Goal: Communication & Community: Answer question/provide support

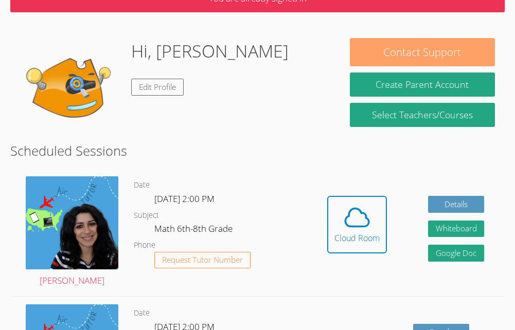
scroll to position [98, 0]
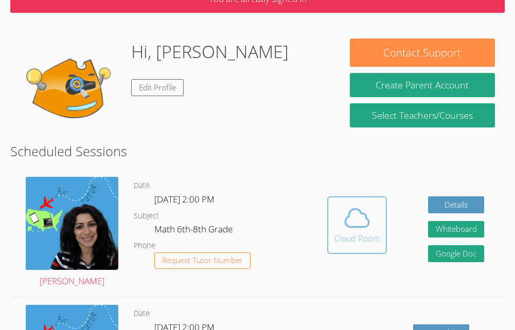
click at [366, 231] on icon at bounding box center [357, 218] width 29 height 29
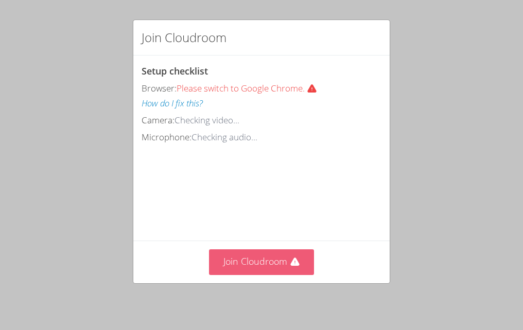
click at [226, 273] on button "Join Cloudroom" at bounding box center [261, 261] width 105 height 25
click at [254, 261] on button "Join Cloudroom" at bounding box center [261, 261] width 105 height 25
click at [254, 262] on button "Join Cloudroom" at bounding box center [261, 261] width 105 height 25
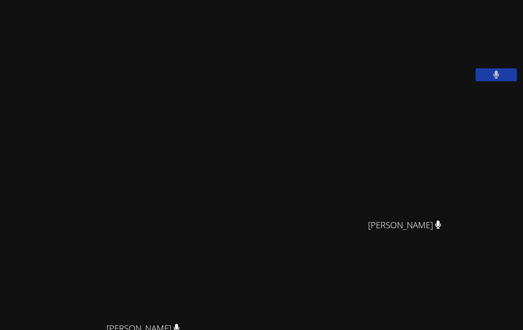
click at [217, 85] on div "Maya Habou-Klimczak Maya Habou-Klimczak" at bounding box center [147, 257] width 286 height 507
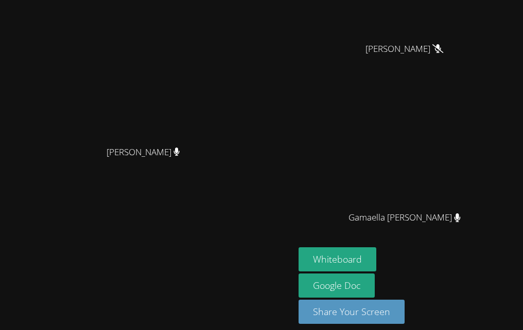
scroll to position [230, 0]
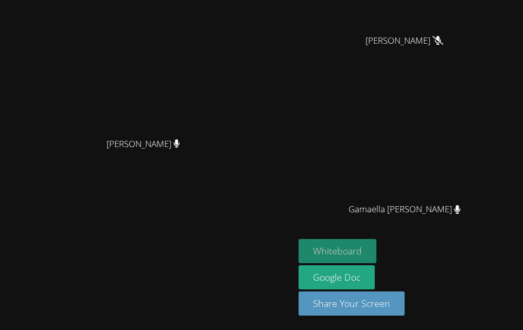
click at [343, 247] on button "Whiteboard" at bounding box center [337, 251] width 78 height 24
click at [329, 253] on button "Whiteboard" at bounding box center [337, 251] width 78 height 24
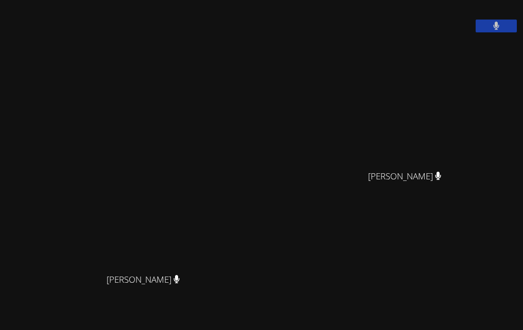
scroll to position [48, 0]
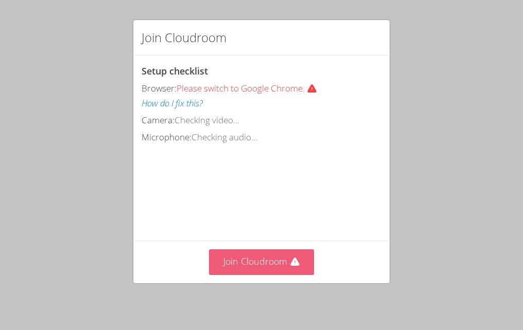
click at [226, 261] on button "Join Cloudroom" at bounding box center [261, 261] width 105 height 25
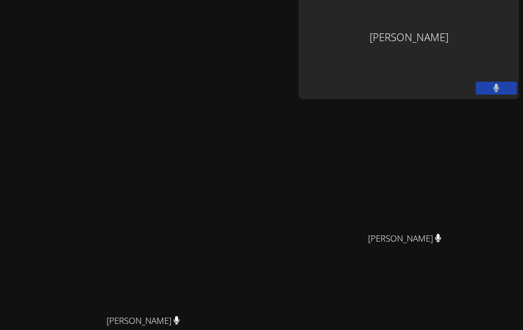
scroll to position [27, 0]
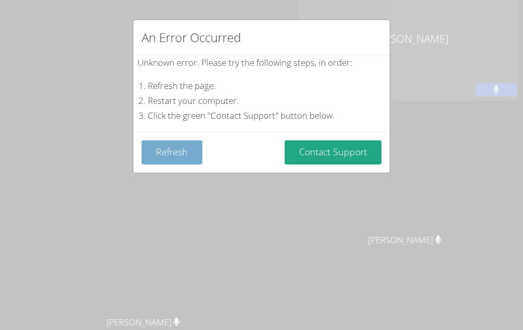
click at [162, 159] on button "Refresh" at bounding box center [171, 152] width 61 height 24
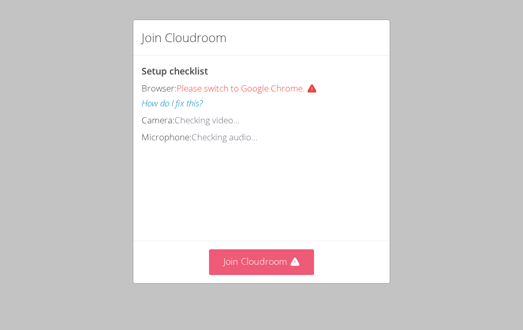
click at [254, 267] on button "Join Cloudroom" at bounding box center [261, 261] width 105 height 25
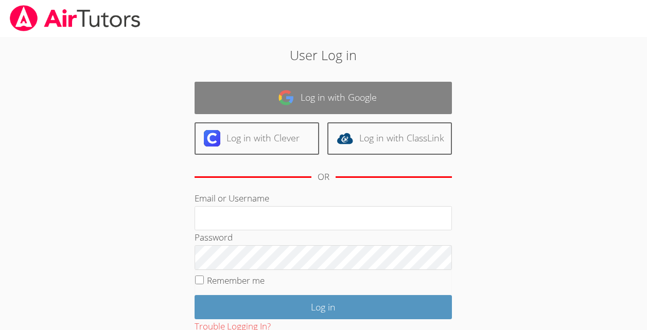
click at [327, 94] on link "Log in with Google" at bounding box center [322, 98] width 257 height 32
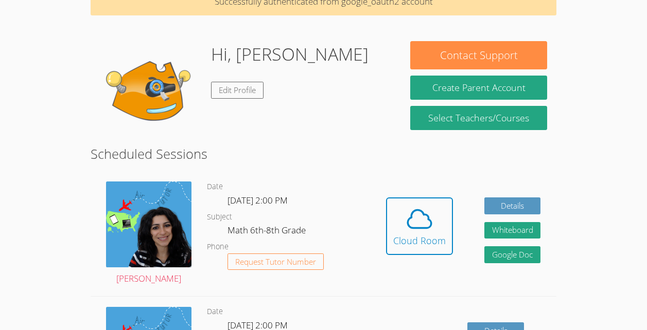
scroll to position [60, 0]
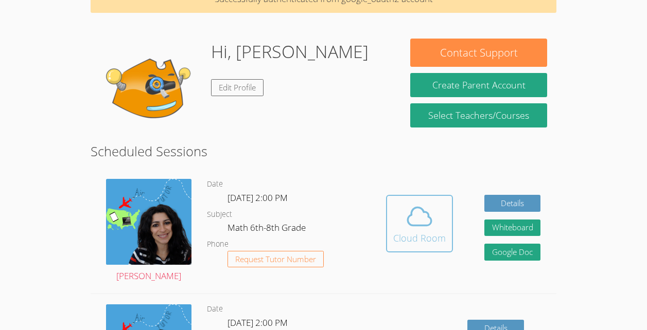
click at [426, 228] on icon at bounding box center [419, 216] width 29 height 29
click at [407, 223] on icon at bounding box center [419, 217] width 24 height 18
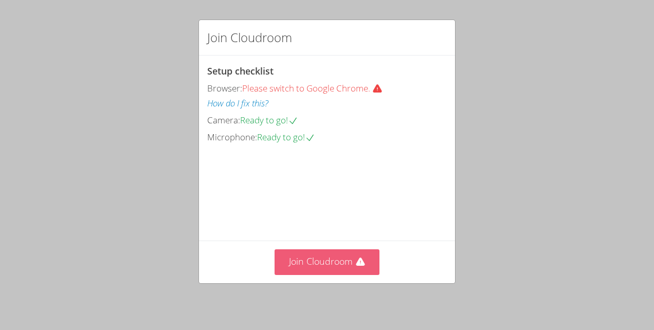
click at [346, 259] on button "Join Cloudroom" at bounding box center [327, 261] width 105 height 25
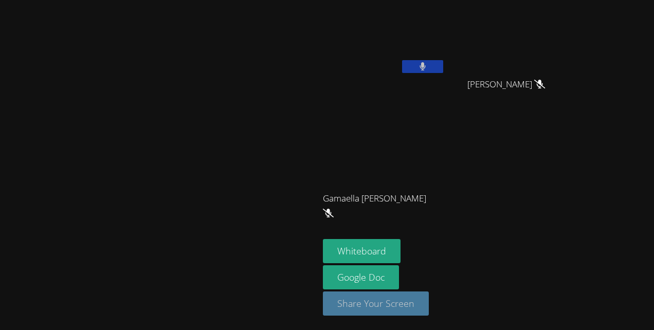
click at [332, 314] on button "Share Your Screen" at bounding box center [376, 304] width 106 height 24
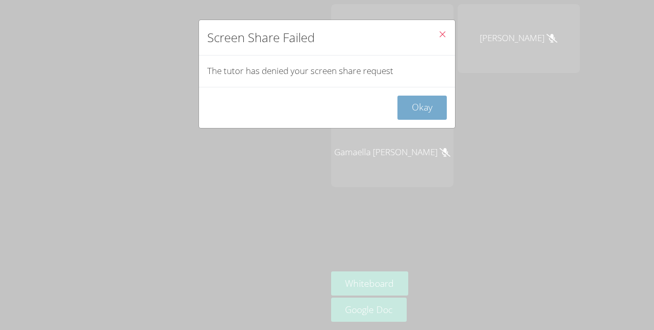
click at [426, 110] on button "Okay" at bounding box center [422, 108] width 49 height 24
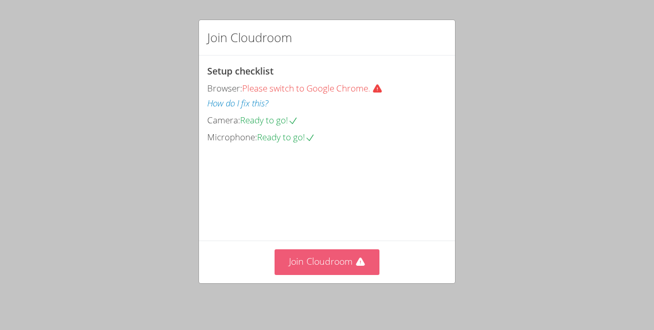
click at [349, 264] on button "Join Cloudroom" at bounding box center [327, 261] width 105 height 25
